Goal: Transaction & Acquisition: Purchase product/service

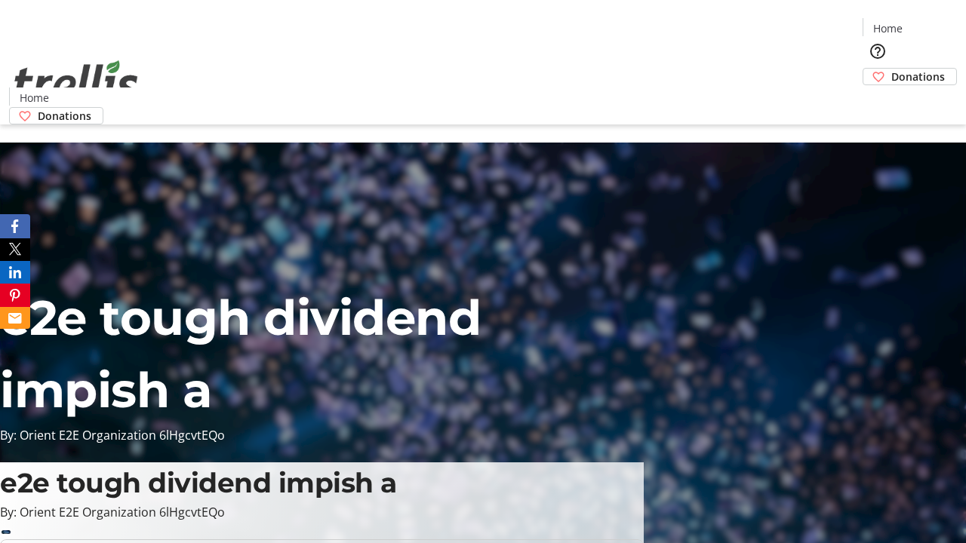
click at [891, 69] on span "Donations" at bounding box center [918, 77] width 54 height 16
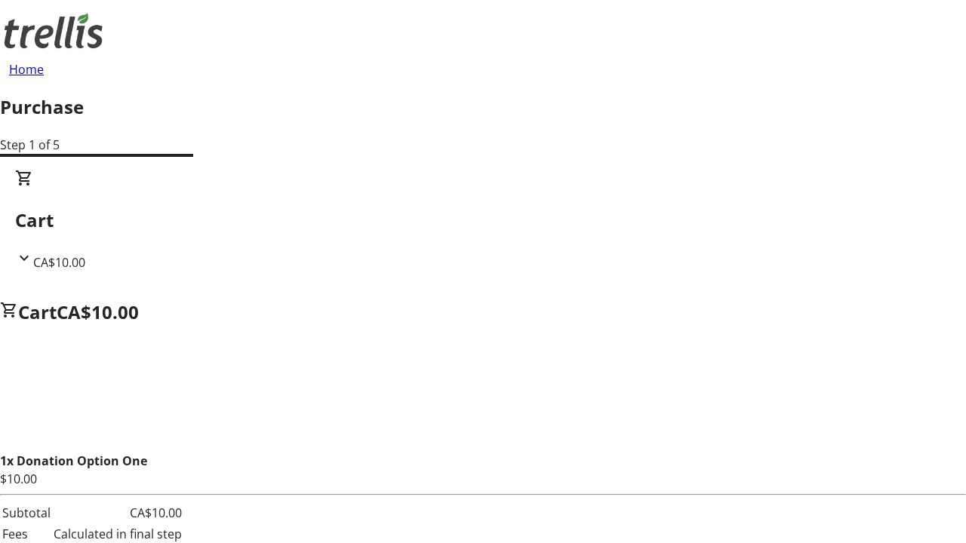
select select "CA"
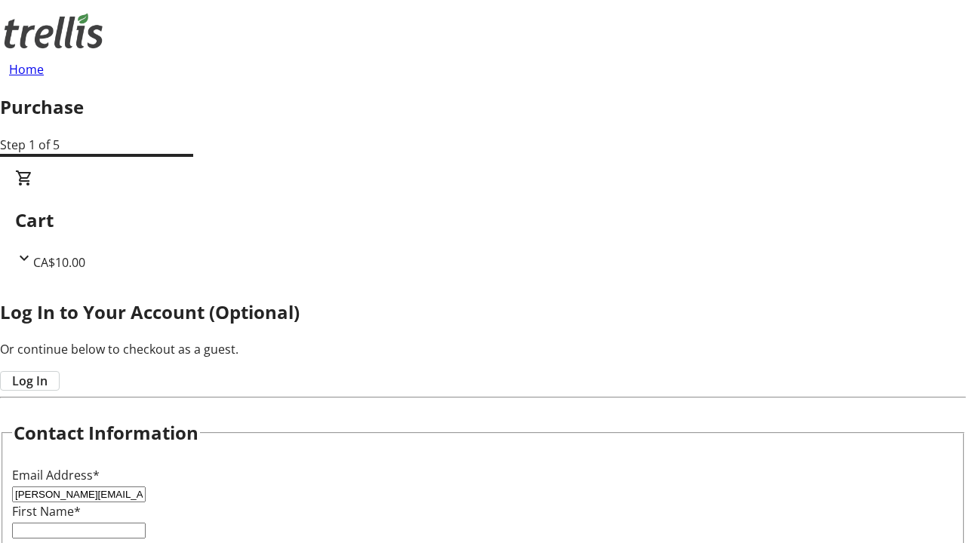
type input "[PERSON_NAME][EMAIL_ADDRESS][DOMAIN_NAME]"
type input "[PERSON_NAME]"
type input "Kutch"
type input "[STREET_ADDRESS][PERSON_NAME]"
type input "Kelowna"
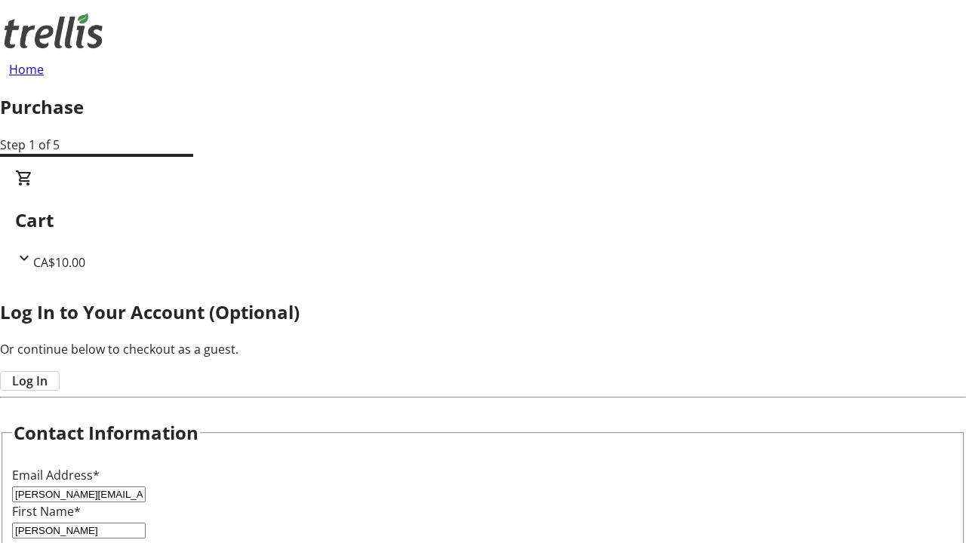
select select "BC"
type input "Kelowna"
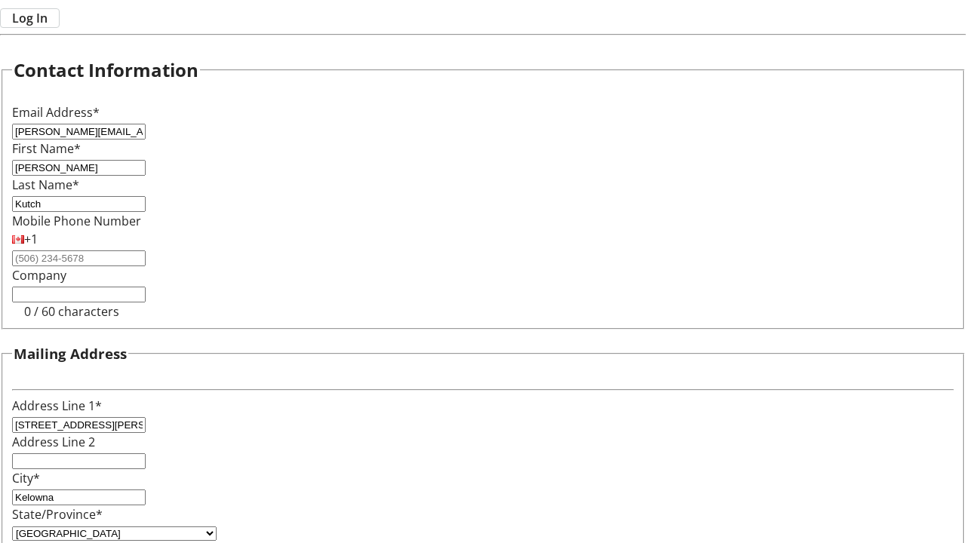
type input "V1Y 0C2"
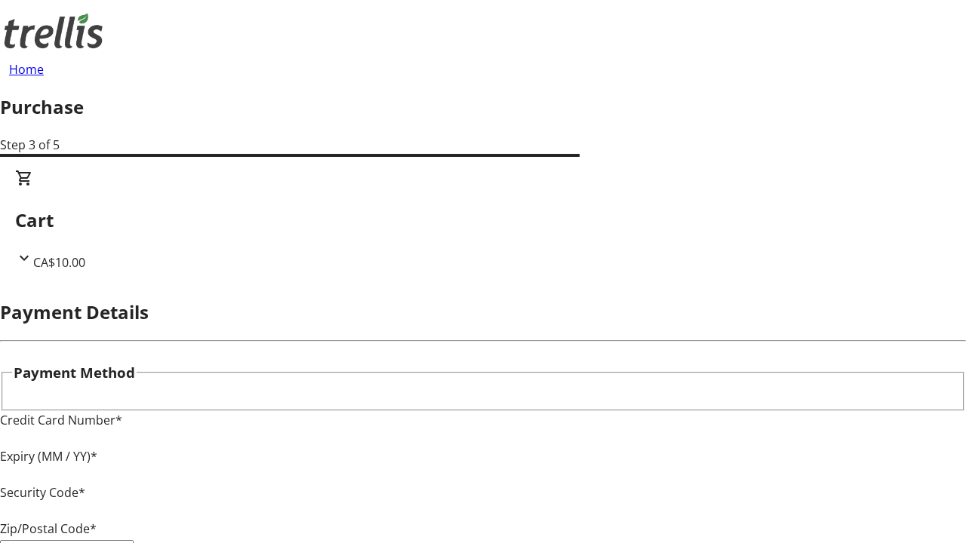
type input "V1Y 0C2"
